Goal: Information Seeking & Learning: Learn about a topic

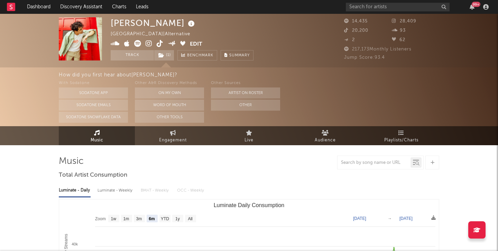
select select "6m"
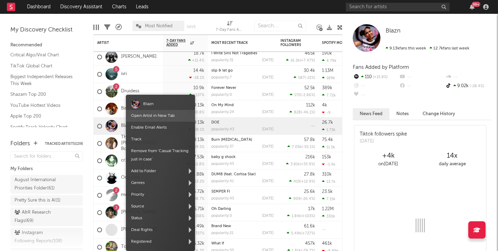
click at [140, 116] on link "Open Artist in New Tab" at bounding box center [153, 116] width 44 height 4
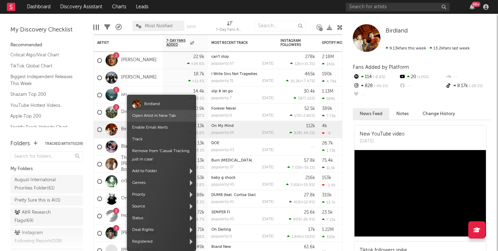
click at [143, 115] on link "Open Artist in New Tab" at bounding box center [154, 116] width 44 height 4
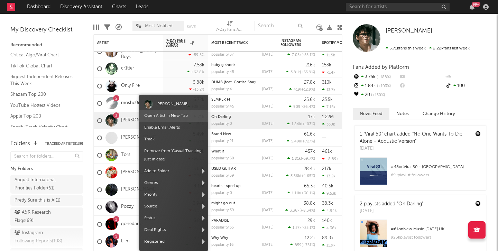
click at [150, 118] on span "Open Artist in New Tab" at bounding box center [173, 116] width 69 height 12
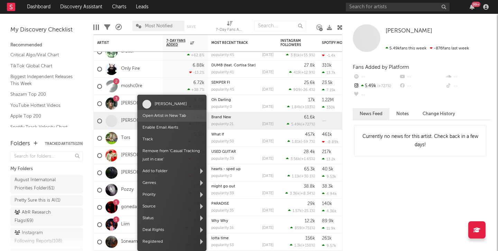
click at [153, 117] on link "Open Artist in New Tab" at bounding box center [165, 116] width 44 height 4
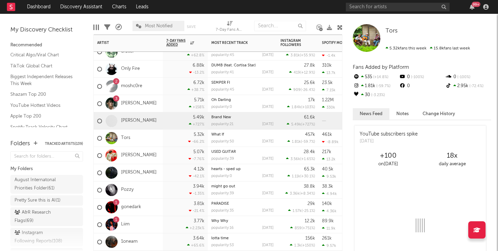
click at [142, 115] on body "Dashboard Discovery Assistant Charts Leads 99 + Notifications Settings Mark all…" at bounding box center [249, 125] width 498 height 251
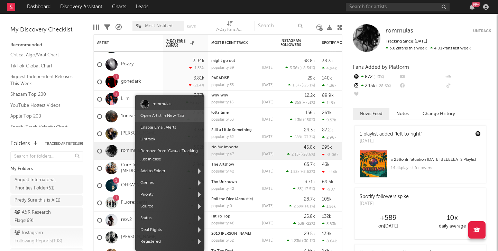
click at [162, 118] on span "Open Artist in New Tab" at bounding box center [169, 116] width 69 height 12
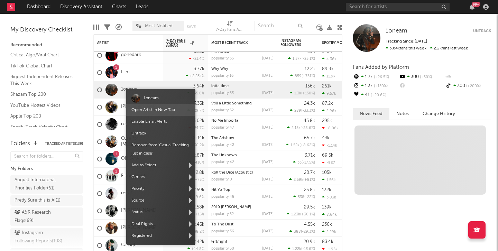
click at [148, 111] on link "Open Artist in New Tab" at bounding box center [153, 110] width 44 height 4
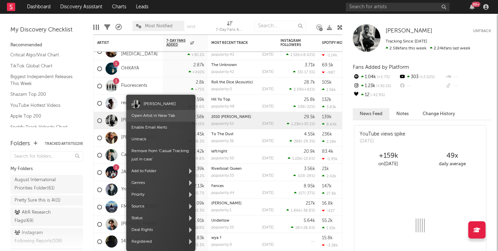
click at [144, 117] on link "Open Artist in New Tab" at bounding box center [153, 116] width 44 height 4
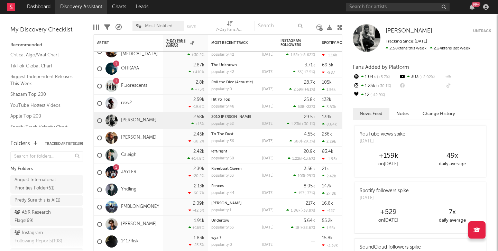
click at [65, 9] on link "Discovery Assistant" at bounding box center [81, 7] width 52 height 14
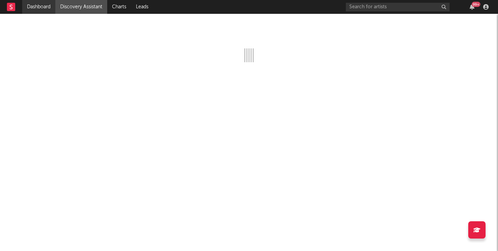
click at [49, 9] on link "Dashboard" at bounding box center [38, 7] width 33 height 14
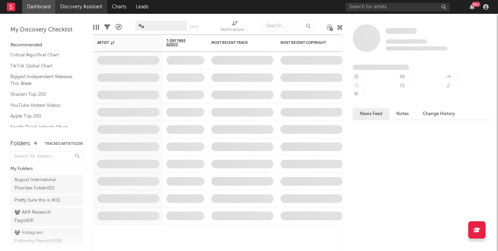
click at [67, 10] on link "Discovery Assistant" at bounding box center [81, 7] width 52 height 14
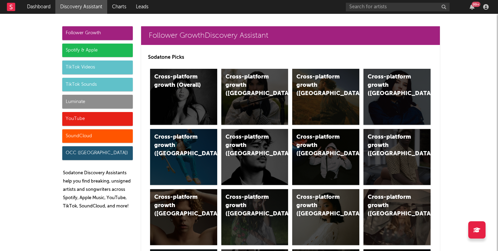
click at [106, 102] on div "Luminate" at bounding box center [97, 102] width 71 height 14
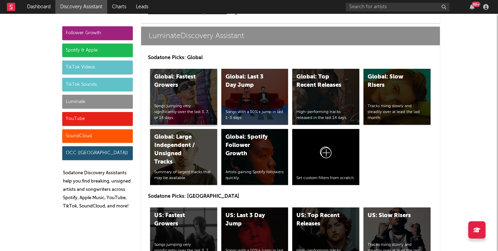
scroll to position [3040, 0]
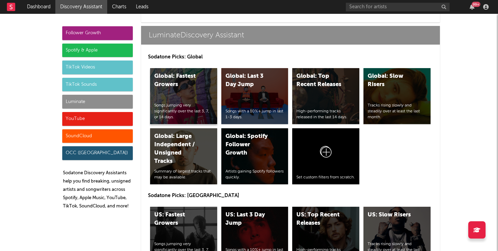
click at [191, 72] on div "Global: Fastest Growers Songs jumping very significantly over the last 3, 7, or…" at bounding box center [183, 96] width 67 height 56
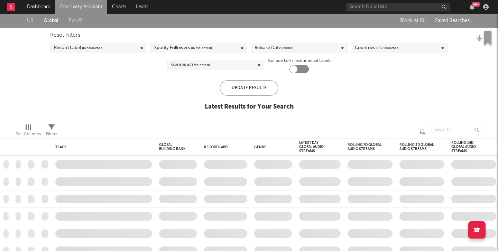
checkbox input "true"
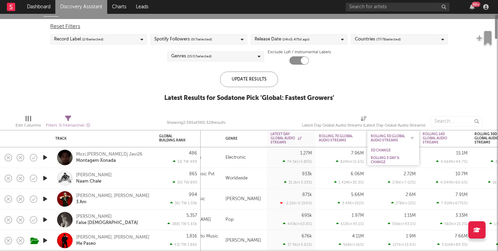
click at [387, 138] on div "Rolling 3D Global Audio Streams" at bounding box center [388, 138] width 35 height 8
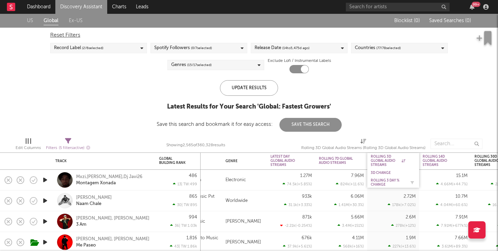
click at [388, 167] on div "Rolling 3D Global Audio Streams 3D Change Rolling 3 Day % Change" at bounding box center [393, 170] width 52 height 35
click at [388, 180] on div "Rolling 3 Day % Change" at bounding box center [388, 183] width 35 height 8
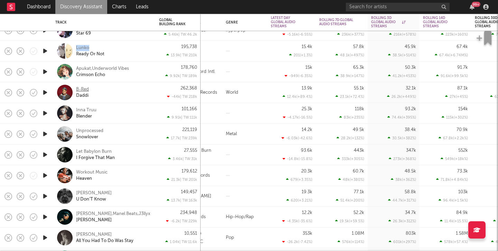
click at [78, 91] on div "B-Red" at bounding box center [82, 89] width 13 height 6
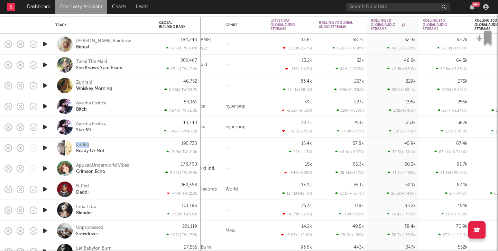
click at [81, 83] on div "Zunraid" at bounding box center [84, 83] width 16 height 6
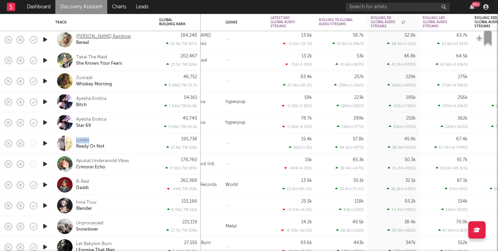
click at [97, 35] on div "Clark Rainbow" at bounding box center [103, 37] width 55 height 6
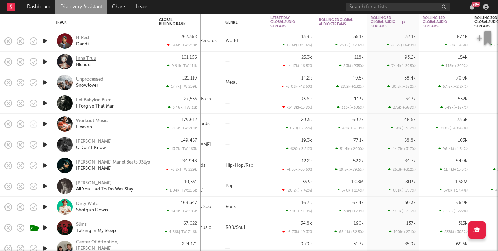
click at [87, 58] on div "Inna Truu" at bounding box center [86, 59] width 20 height 6
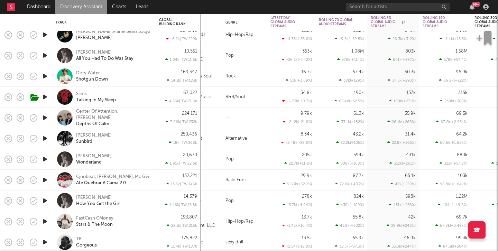
click at [43, 77] on icon "button" at bounding box center [45, 76] width 7 height 9
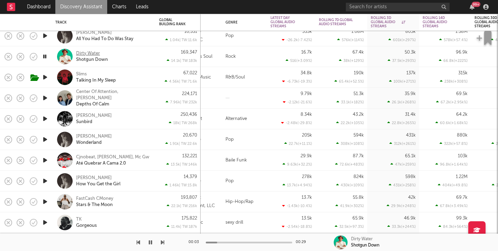
click at [95, 51] on div "Dirty Water" at bounding box center [88, 54] width 24 height 6
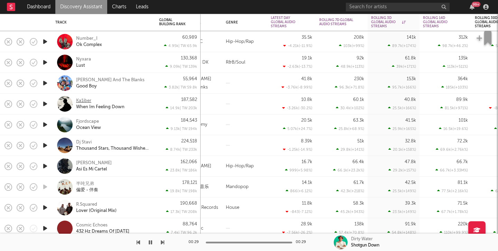
click at [85, 103] on div "Ka1iber" at bounding box center [83, 101] width 15 height 6
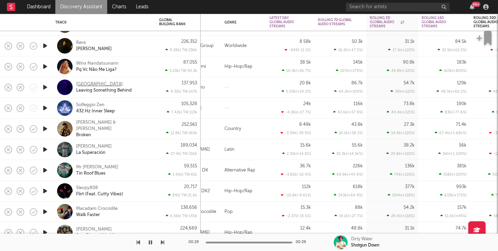
click at [81, 82] on div "Graz" at bounding box center [99, 84] width 47 height 6
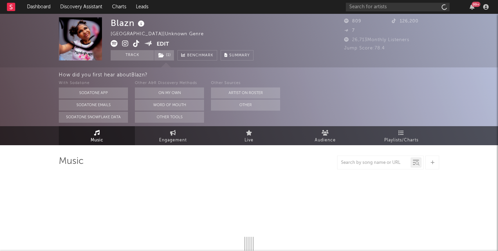
select select "1w"
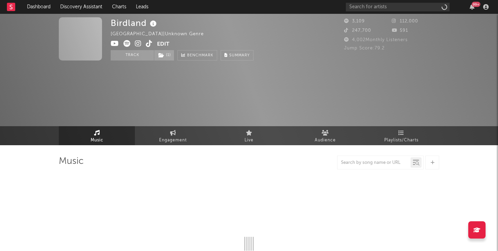
select select "6m"
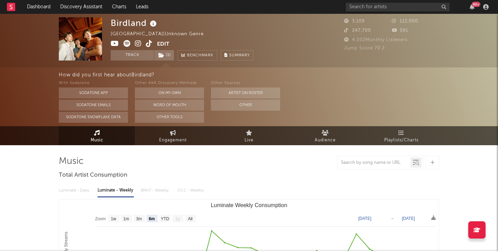
click at [147, 44] on icon at bounding box center [149, 43] width 7 height 7
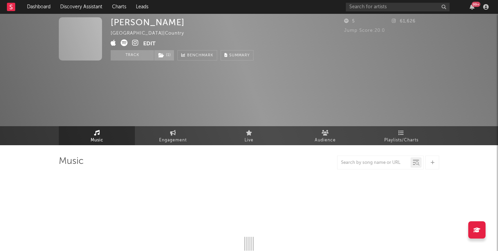
select select "1w"
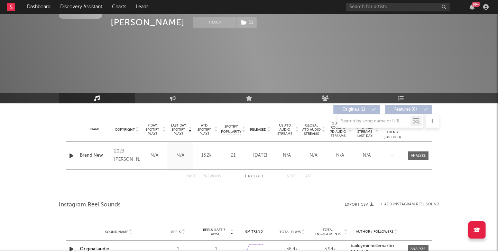
scroll to position [259, 0]
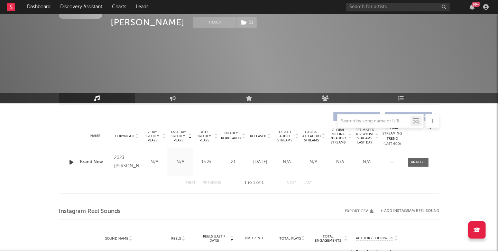
click at [153, 140] on span "7 Day Spotify Plays" at bounding box center [152, 136] width 18 height 12
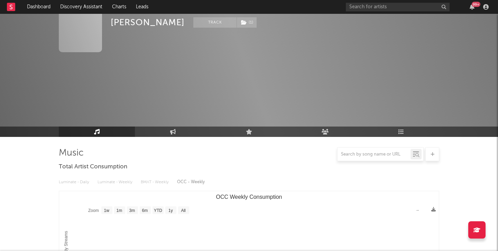
scroll to position [0, 0]
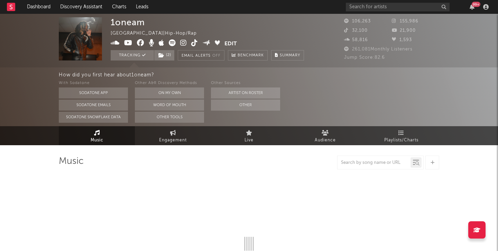
select select "6m"
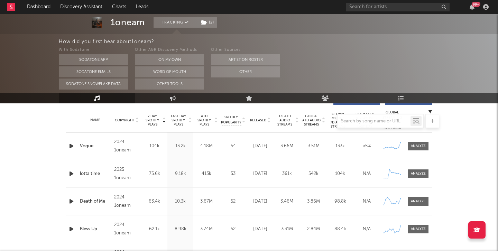
scroll to position [273, 0]
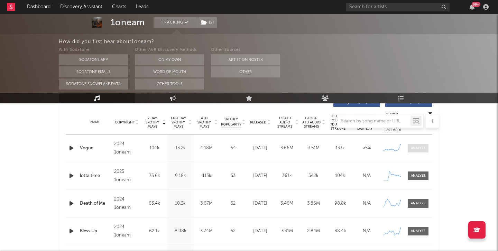
click at [422, 150] on div at bounding box center [418, 148] width 15 height 5
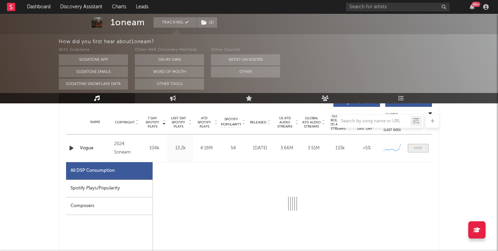
scroll to position [349, 0]
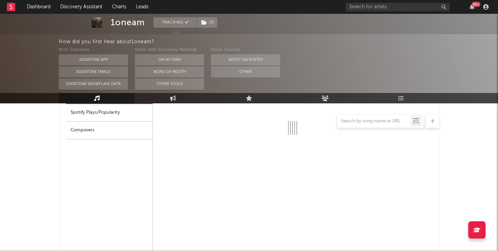
select select "6m"
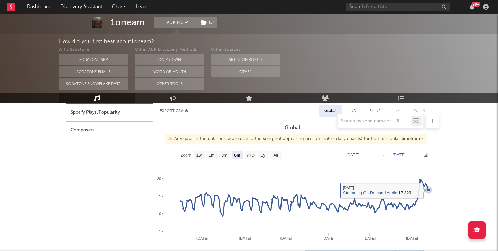
scroll to position [250, 0]
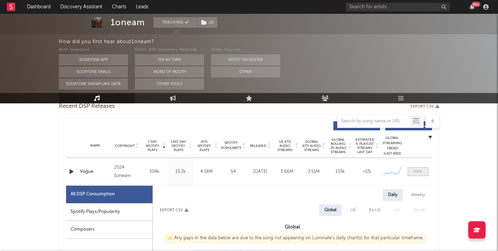
click at [414, 173] on div at bounding box center [418, 171] width 8 height 5
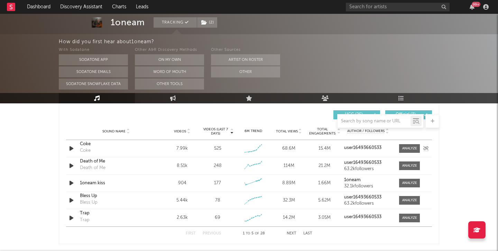
scroll to position [487, 0]
click at [291, 233] on button "Next" at bounding box center [292, 233] width 10 height 4
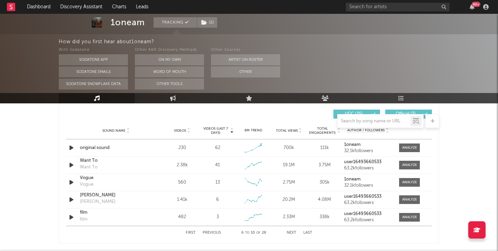
click at [291, 233] on button "Next" at bounding box center [292, 233] width 10 height 4
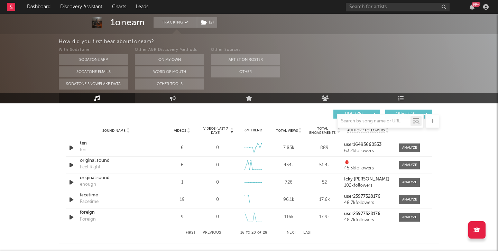
click at [190, 230] on div "First Previous 16 to 20 of 28 Next Last" at bounding box center [249, 232] width 127 height 13
click at [190, 234] on button "First" at bounding box center [191, 233] width 10 height 4
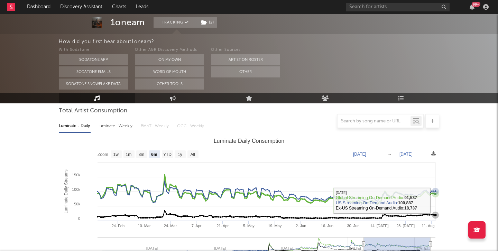
scroll to position [0, 0]
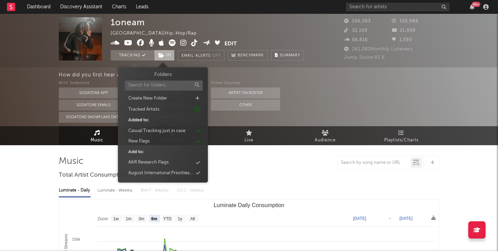
click at [161, 57] on icon at bounding box center [161, 55] width 6 height 5
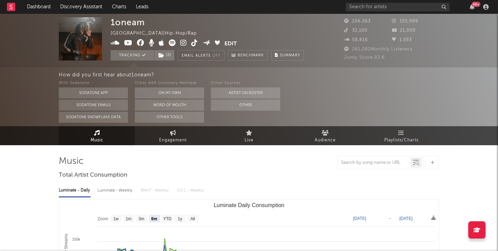
click at [245, 166] on div at bounding box center [249, 163] width 381 height 14
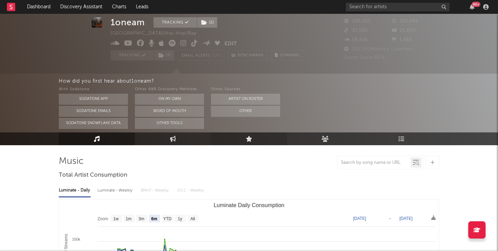
scroll to position [132, 0]
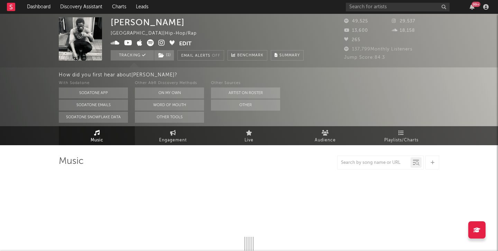
select select "6m"
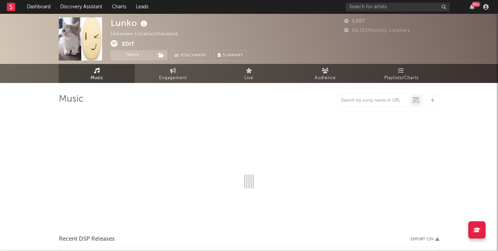
select select "6m"
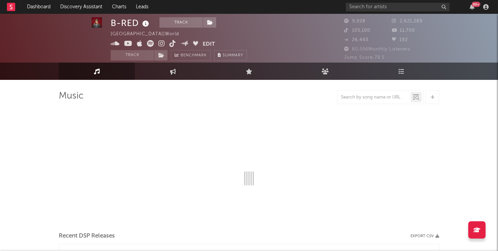
select select "6m"
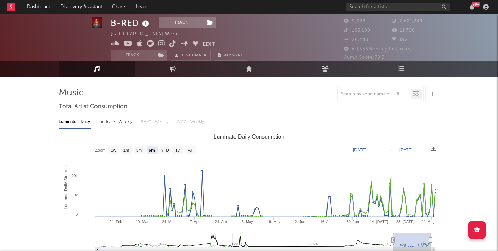
scroll to position [7, 0]
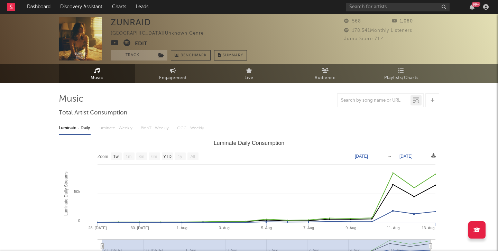
select select "1w"
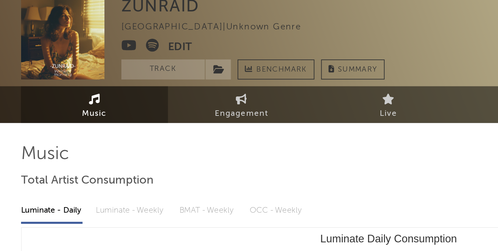
click at [113, 42] on icon at bounding box center [115, 42] width 8 height 7
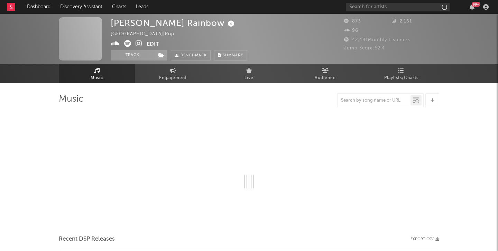
select select "1w"
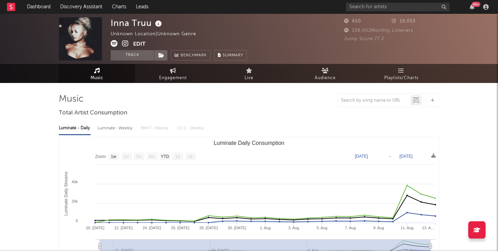
select select "1w"
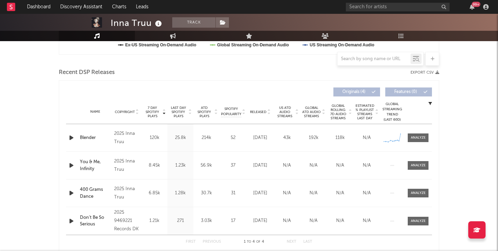
scroll to position [209, 0]
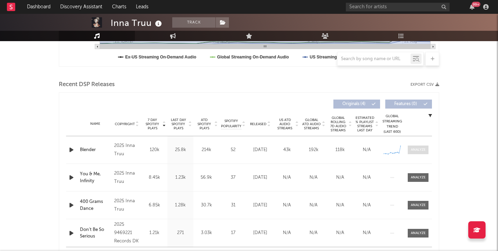
click at [427, 153] on span at bounding box center [418, 150] width 21 height 9
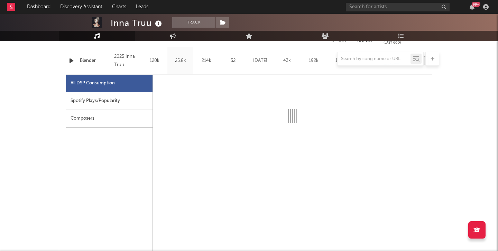
scroll to position [300, 0]
select select "1w"
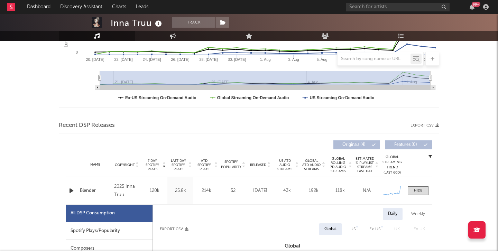
scroll to position [0, 0]
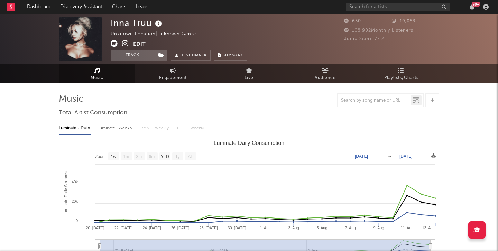
click at [125, 45] on icon at bounding box center [125, 43] width 7 height 7
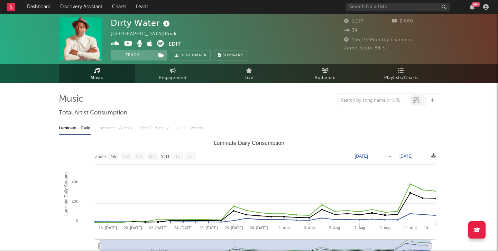
select select "1w"
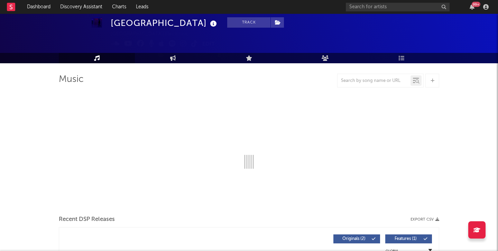
scroll to position [20, 0]
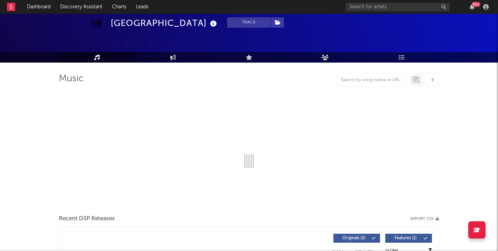
select select "1w"
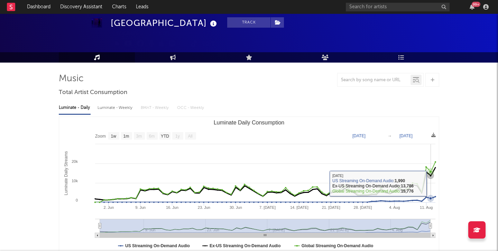
scroll to position [0, 0]
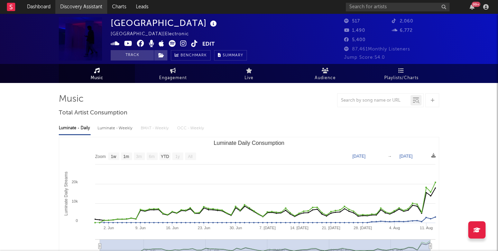
click at [71, 7] on link "Discovery Assistant" at bounding box center [81, 7] width 52 height 14
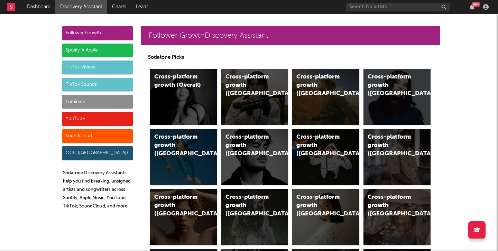
click at [114, 101] on div "Luminate" at bounding box center [97, 102] width 71 height 14
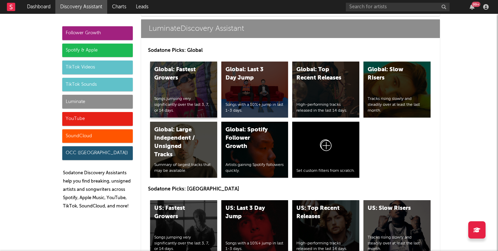
scroll to position [3112, 0]
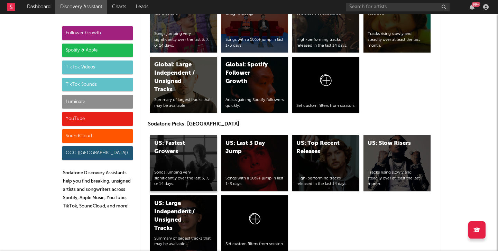
click at [193, 135] on div "US: Fastest Growers Songs jumping very significantly over the last 3, 7, or 14 …" at bounding box center [183, 163] width 67 height 56
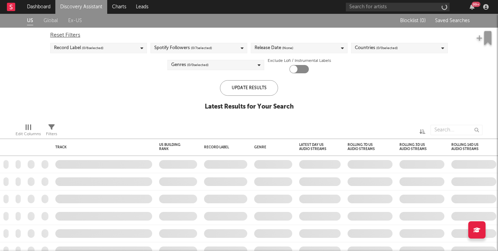
checkbox input "true"
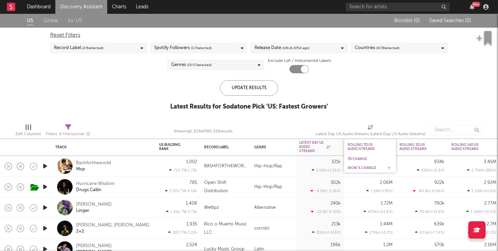
click at [367, 167] on div "WoW % Change" at bounding box center [365, 168] width 35 height 4
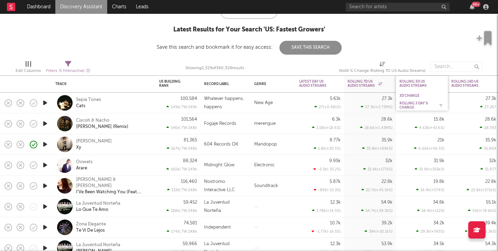
click at [424, 106] on div "Rolling 3 Day % Change" at bounding box center [417, 105] width 35 height 8
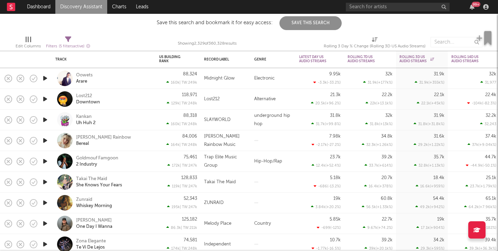
click at [45, 79] on icon "button" at bounding box center [45, 78] width 7 height 9
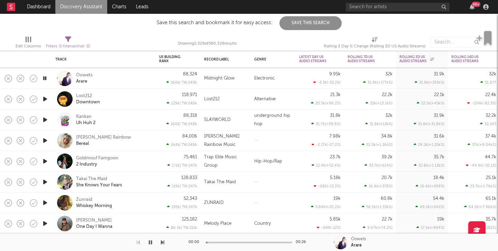
click at [45, 79] on icon "button" at bounding box center [45, 78] width 7 height 9
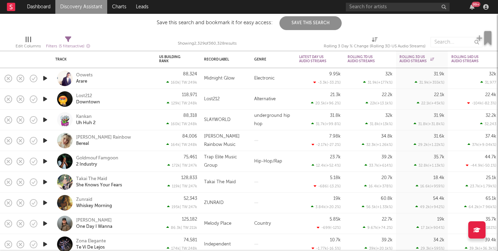
click at [48, 96] on icon "button" at bounding box center [45, 99] width 7 height 9
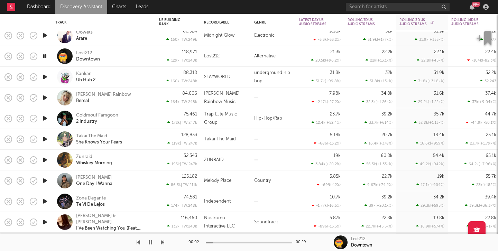
click at [46, 119] on icon "button" at bounding box center [45, 118] width 7 height 9
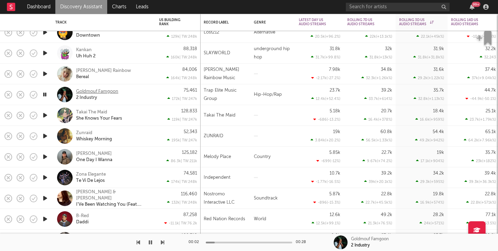
click at [108, 91] on div "Goldmouf Famgoon" at bounding box center [97, 92] width 42 height 6
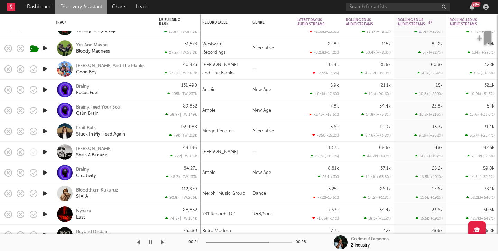
click at [45, 69] on icon "button" at bounding box center [45, 69] width 7 height 9
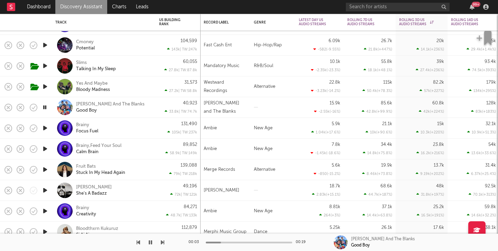
click at [47, 84] on icon "button" at bounding box center [45, 86] width 7 height 9
click at [84, 83] on div "Yes And Maybe" at bounding box center [91, 84] width 31 height 6
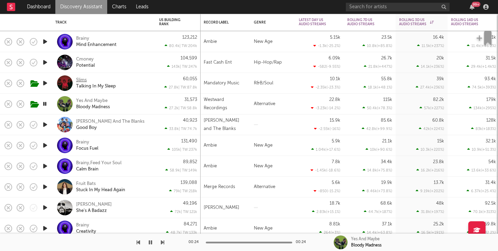
click at [78, 80] on div "Slims" at bounding box center [81, 80] width 11 height 6
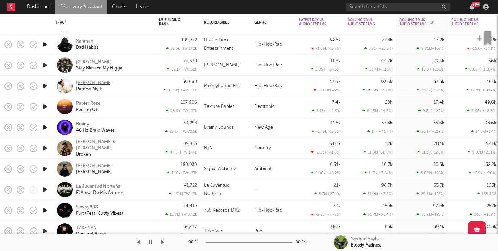
click at [82, 83] on div "T., Tracy" at bounding box center [94, 83] width 36 height 6
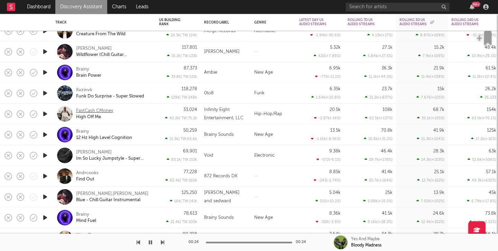
click at [103, 110] on div "FastCash CMoney" at bounding box center [94, 111] width 37 height 6
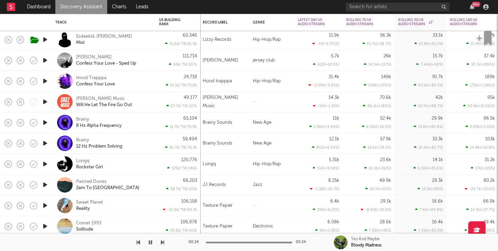
click at [45, 80] on icon "button" at bounding box center [45, 81] width 7 height 9
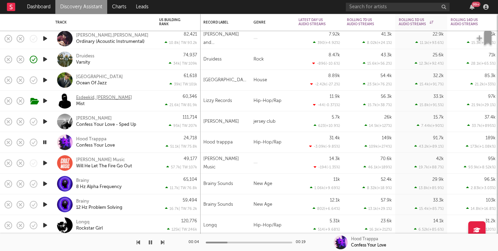
click at [85, 98] on div "Esdeekid, Rico Ace" at bounding box center [104, 98] width 56 height 6
click at [44, 142] on icon "button" at bounding box center [45, 142] width 7 height 9
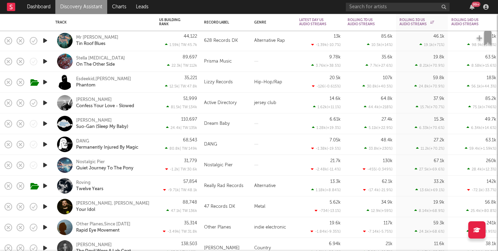
click at [45, 102] on icon "button" at bounding box center [45, 103] width 7 height 9
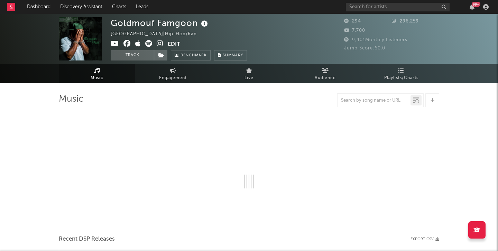
select select "6m"
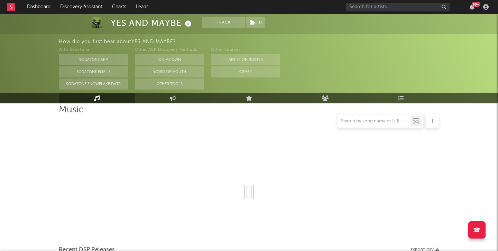
select select "1w"
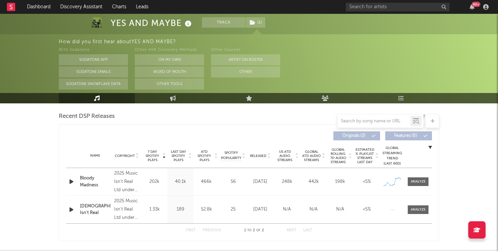
scroll to position [232, 0]
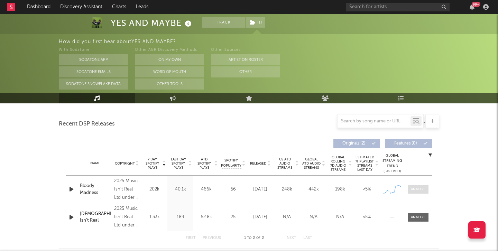
click at [420, 189] on div at bounding box center [418, 189] width 15 height 5
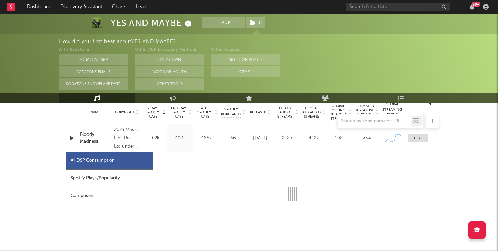
select select "1w"
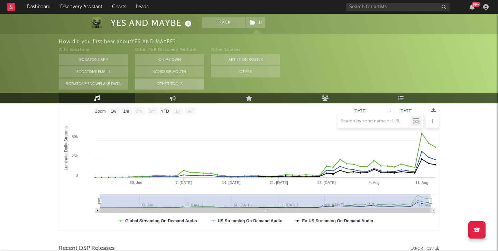
scroll to position [0, 0]
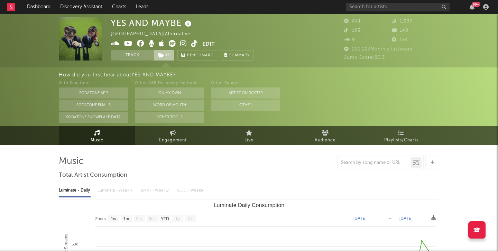
click at [162, 56] on icon at bounding box center [161, 55] width 6 height 5
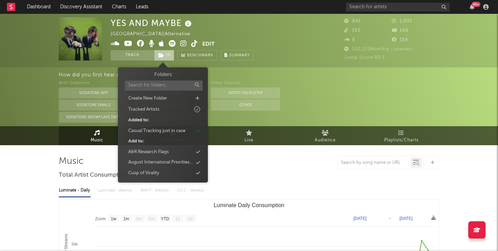
click at [162, 56] on icon at bounding box center [161, 55] width 6 height 5
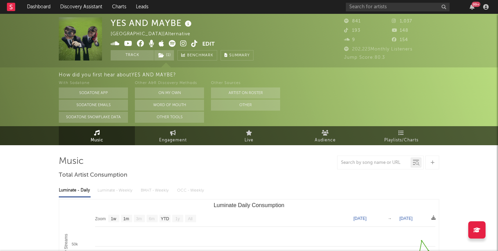
click at [192, 44] on icon at bounding box center [194, 43] width 7 height 7
click at [185, 44] on icon at bounding box center [183, 43] width 7 height 7
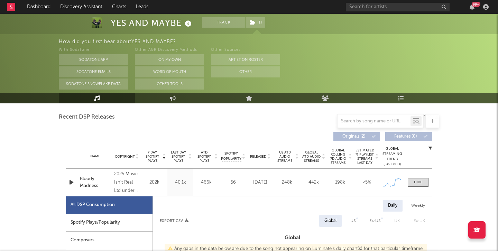
scroll to position [221, 0]
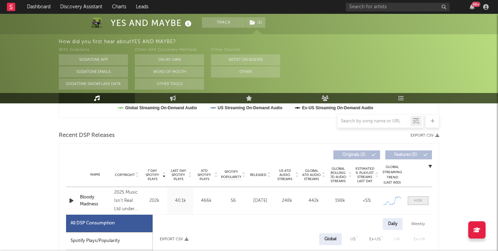
click at [414, 202] on div at bounding box center [418, 200] width 8 height 5
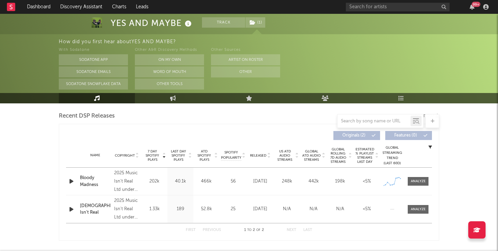
scroll to position [240, 0]
click at [73, 182] on icon "button" at bounding box center [71, 181] width 7 height 9
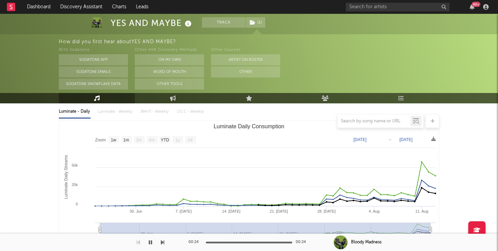
scroll to position [76, 0]
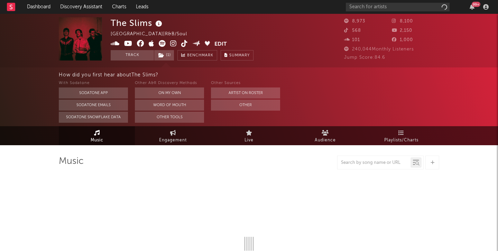
select select "6m"
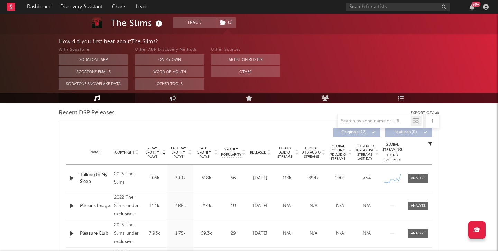
scroll to position [241, 0]
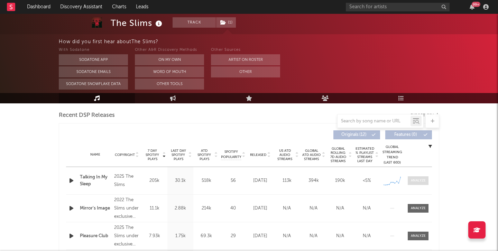
click at [424, 178] on div at bounding box center [418, 180] width 15 height 5
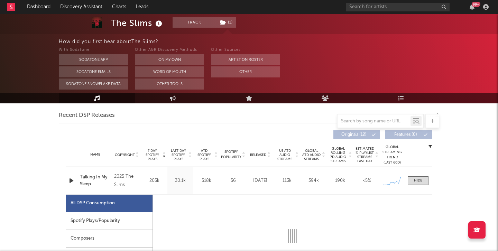
scroll to position [307, 0]
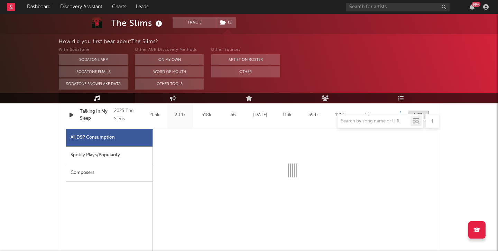
select select "1w"
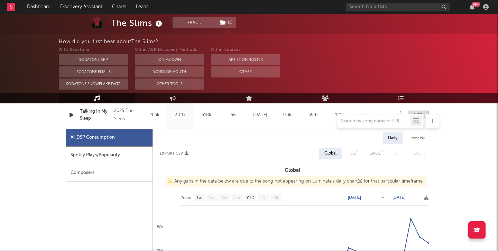
click at [348, 156] on div "US" at bounding box center [353, 154] width 16 height 12
select select "1w"
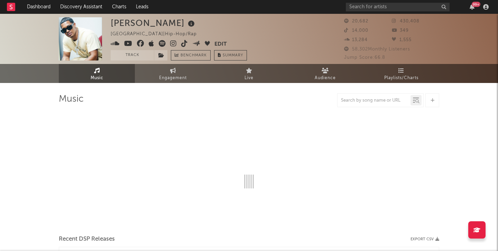
select select "6m"
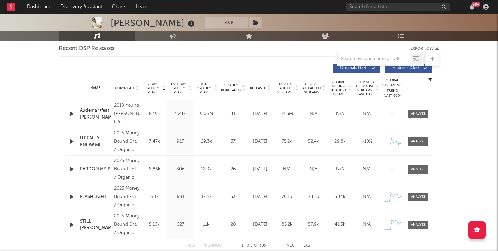
scroll to position [252, 0]
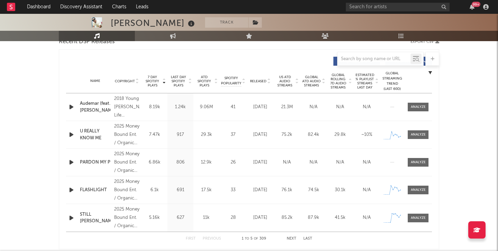
click at [69, 219] on icon "button" at bounding box center [71, 218] width 7 height 9
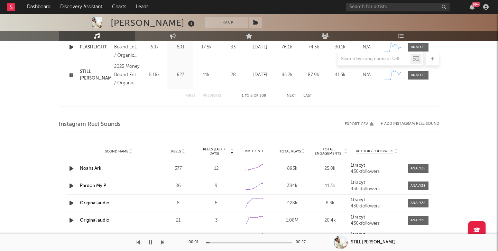
scroll to position [412, 0]
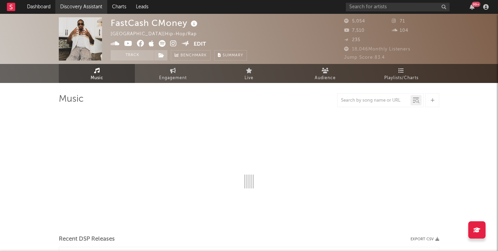
select select "6m"
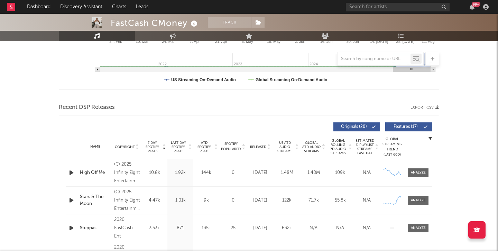
scroll to position [228, 0]
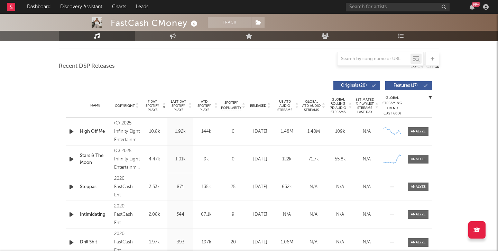
click at [256, 105] on span "Released" at bounding box center [258, 106] width 16 height 4
click at [149, 106] on span "7 Day Spotify Plays" at bounding box center [152, 106] width 18 height 12
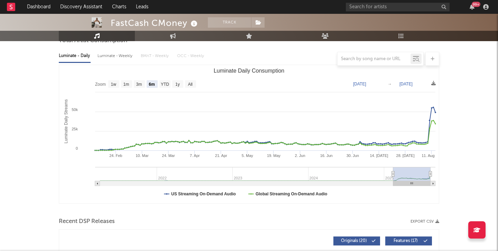
scroll to position [0, 0]
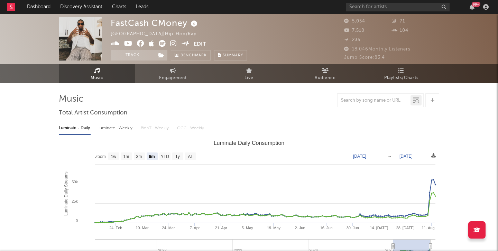
click at [170, 42] on icon at bounding box center [173, 43] width 7 height 7
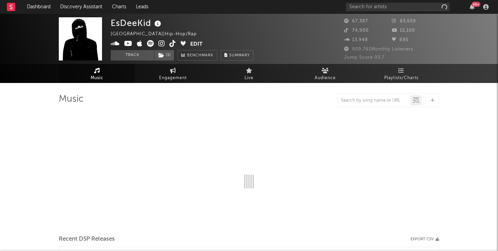
select select "6m"
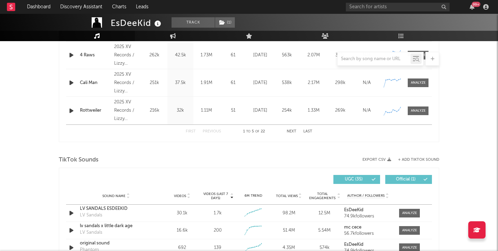
scroll to position [358, 0]
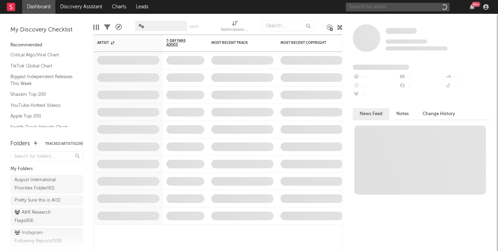
click at [382, 10] on input "text" at bounding box center [398, 7] width 104 height 9
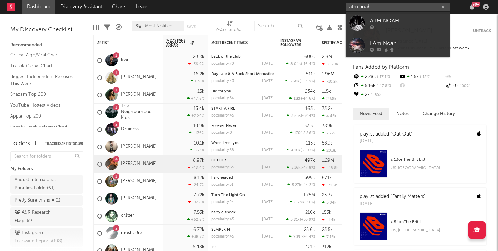
click at [360, 7] on input "atm noah" at bounding box center [398, 7] width 104 height 9
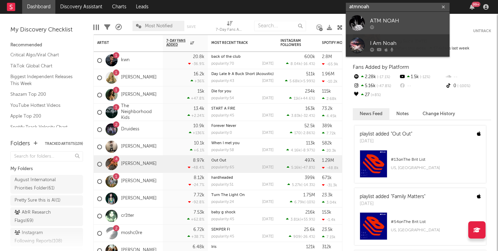
type input "atmnoah"
click at [388, 21] on div "ATM NOAH" at bounding box center [408, 21] width 76 height 8
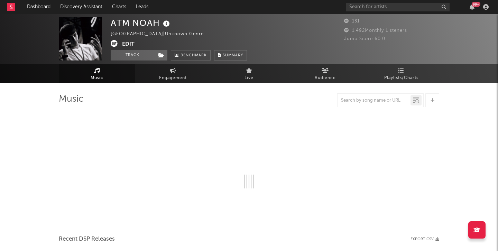
select select "1w"
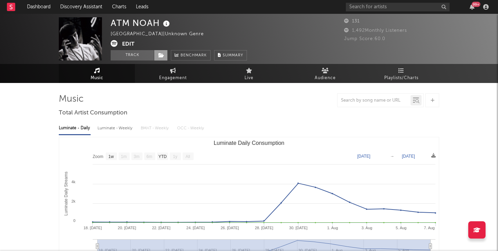
click at [163, 56] on icon at bounding box center [161, 55] width 6 height 5
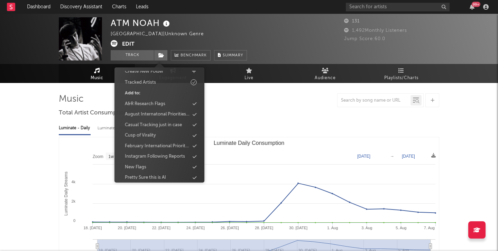
scroll to position [33, 0]
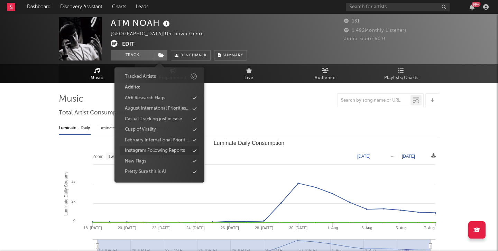
click at [161, 150] on div "Instagram Following Reports" at bounding box center [155, 150] width 60 height 7
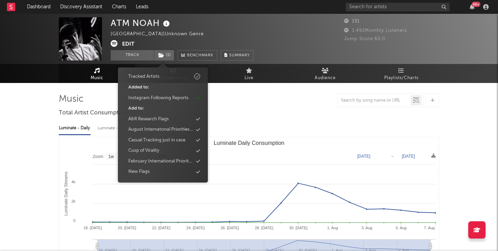
click at [296, 119] on div "Luminate - Daily Luminate - Weekly BMAT - Weekly OCC - Weekly Zoom 1w 1m 3m 6m …" at bounding box center [249, 198] width 381 height 159
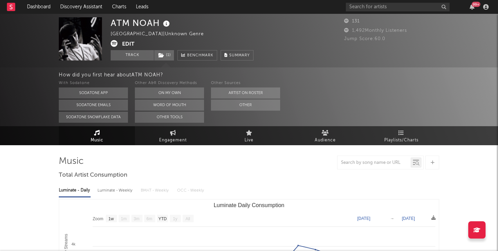
click at [128, 43] on button "Edit" at bounding box center [128, 44] width 12 height 9
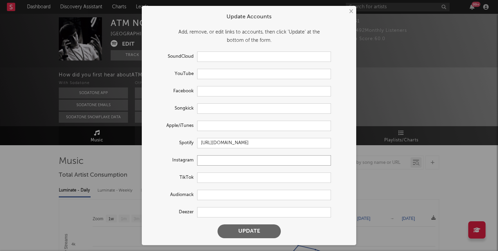
click at [213, 162] on input "text" at bounding box center [264, 160] width 134 height 10
paste input "https://www.instagram.com/atmnoah1k/"
type input "https://www.instagram.com/atmnoah1k/"
click at [244, 233] on button "Update" at bounding box center [249, 232] width 63 height 14
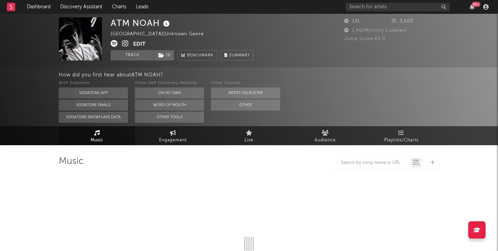
select select "1w"
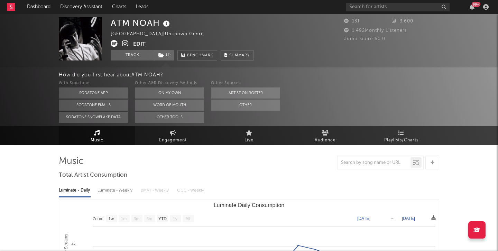
click at [137, 43] on button "Edit" at bounding box center [139, 44] width 12 height 9
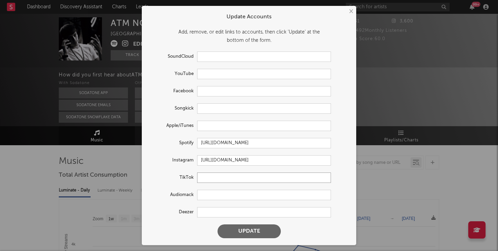
click at [200, 176] on input "text" at bounding box center [264, 178] width 134 height 10
paste input "https://www.tiktok.com/@atmnoahh"
type input "https://www.tiktok.com/@atmnoahh"
click at [248, 233] on button "Update" at bounding box center [249, 232] width 63 height 14
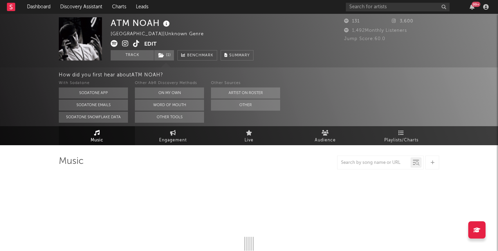
select select "1w"
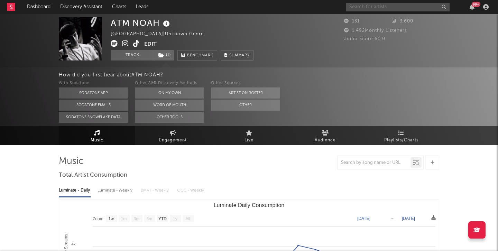
click at [397, 4] on input "text" at bounding box center [398, 7] width 104 height 9
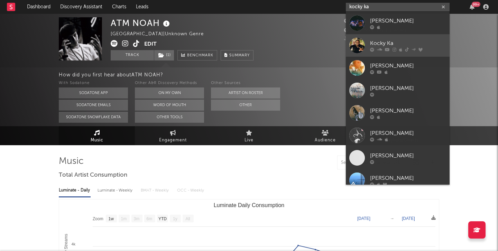
type input "kocky ka"
click at [359, 47] on div at bounding box center [357, 46] width 16 height 16
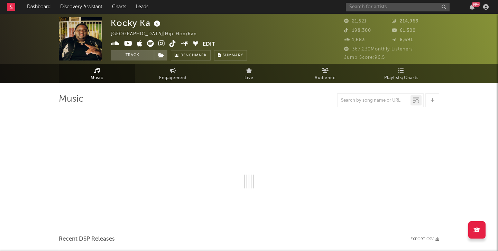
select select "6m"
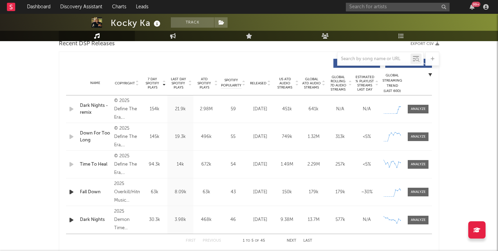
scroll to position [268, 0]
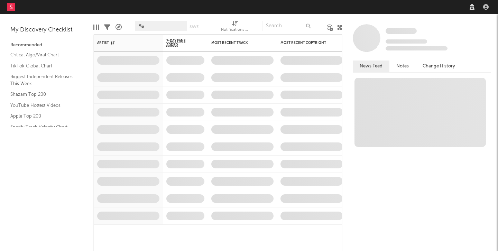
click at [390, 7] on nav "Dashboard Discovery Assistant Charts Leads" at bounding box center [249, 7] width 498 height 14
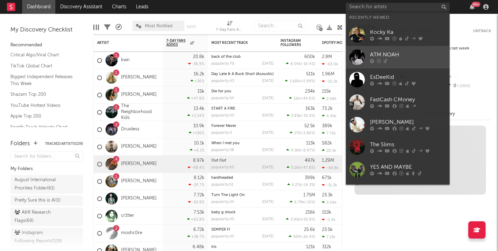
click at [357, 57] on div at bounding box center [357, 57] width 16 height 16
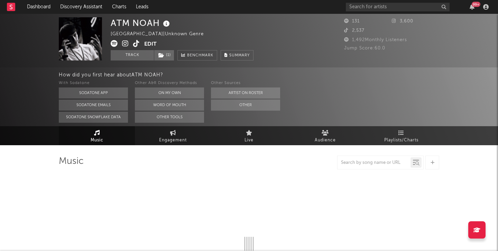
select select "1w"
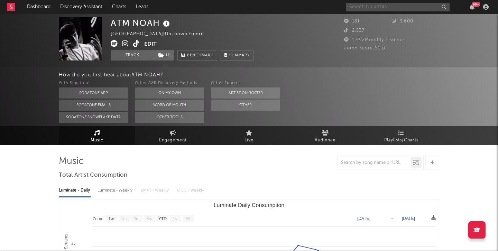
click at [383, 4] on input "text" at bounding box center [398, 7] width 104 height 9
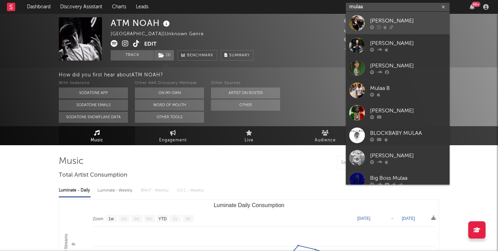
type input "mulaa"
click at [370, 23] on link "[PERSON_NAME]" at bounding box center [398, 23] width 104 height 22
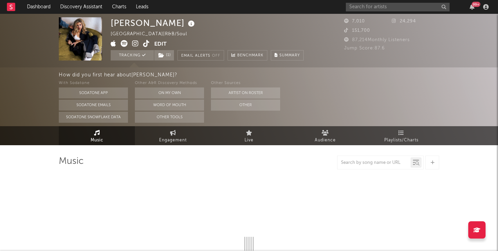
select select "1w"
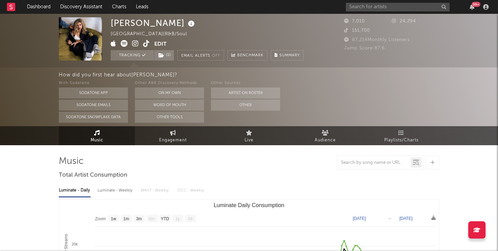
click at [147, 44] on icon at bounding box center [146, 43] width 7 height 7
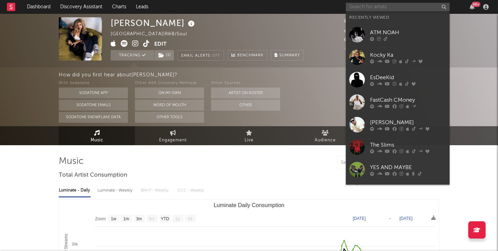
click at [353, 7] on input "text" at bounding box center [398, 7] width 104 height 9
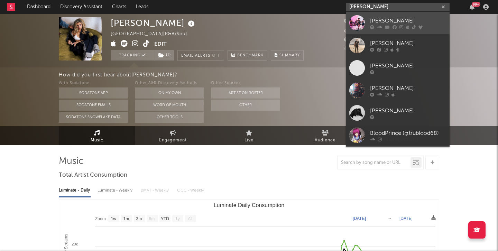
type input "[PERSON_NAME]"
click at [362, 19] on div at bounding box center [357, 23] width 16 height 16
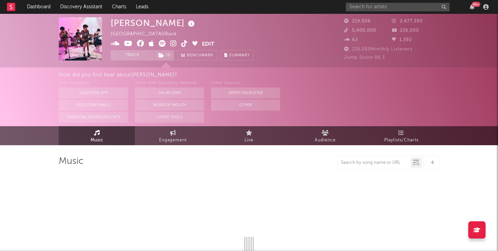
select select "6m"
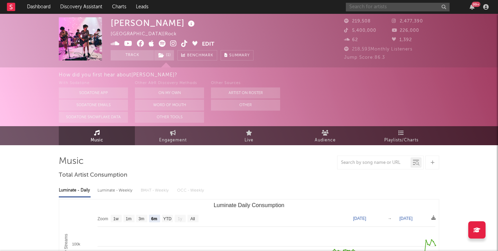
click at [402, 6] on input "text" at bounding box center [398, 7] width 104 height 9
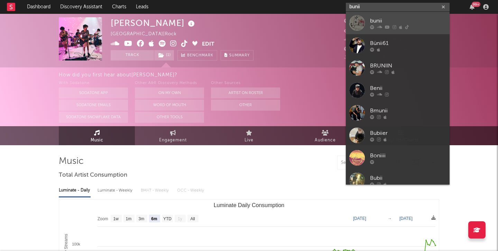
type input "bunii"
click at [355, 22] on div at bounding box center [357, 23] width 16 height 16
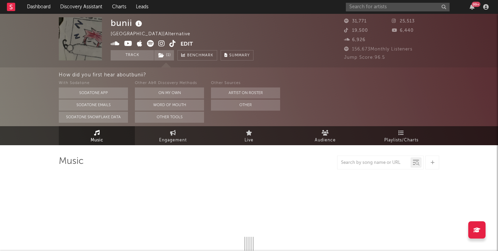
select select "6m"
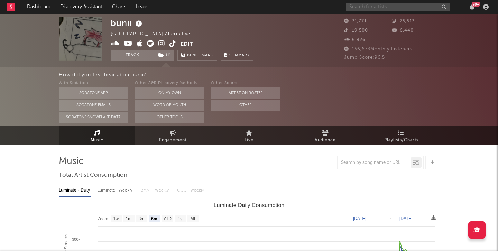
click at [385, 5] on input "text" at bounding box center [398, 7] width 104 height 9
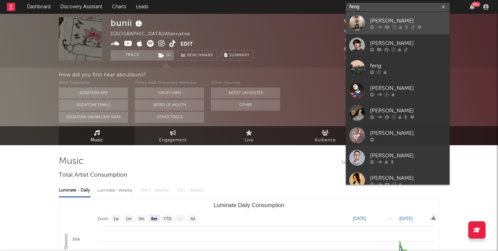
type input "feng"
click at [374, 26] on icon at bounding box center [372, 27] width 4 height 4
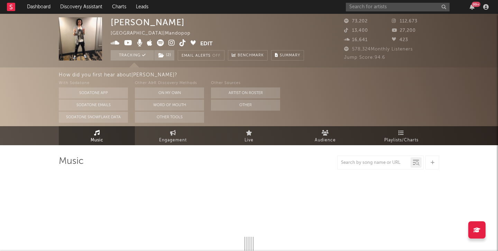
select select "6m"
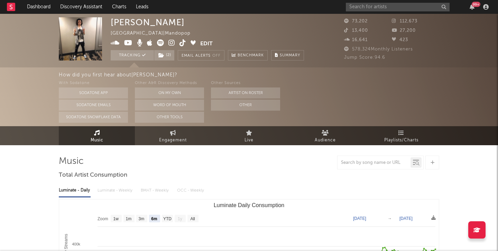
click at [376, 11] on div "99 +" at bounding box center [418, 7] width 145 height 14
click at [376, 10] on input "text" at bounding box center [398, 7] width 104 height 9
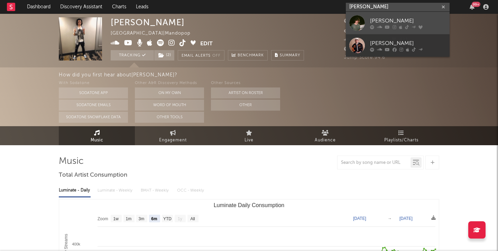
type input "[PERSON_NAME]"
click at [358, 20] on div at bounding box center [357, 23] width 16 height 16
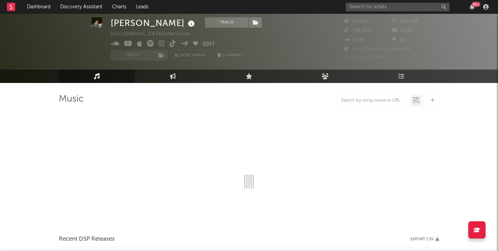
select select "6m"
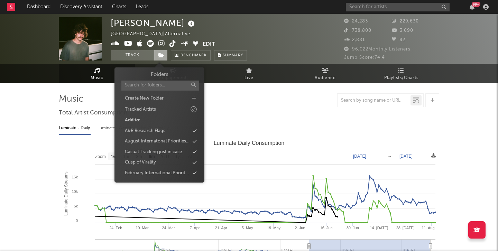
click at [167, 57] on span at bounding box center [161, 55] width 14 height 10
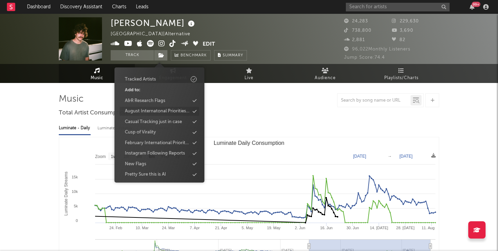
scroll to position [34, 0]
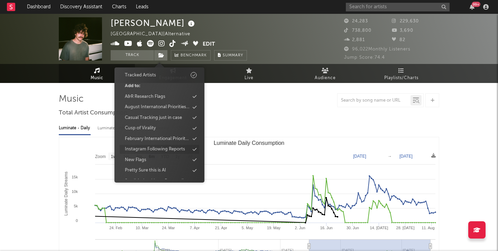
click at [170, 153] on div "Instagram Following Reports" at bounding box center [160, 149] width 80 height 9
